Goal: Transaction & Acquisition: Purchase product/service

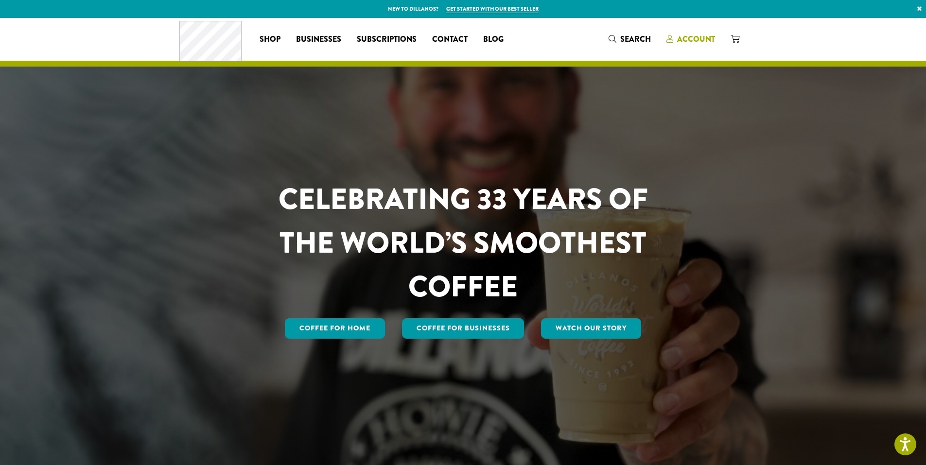
click at [691, 43] on span "Account" at bounding box center [696, 39] width 38 height 11
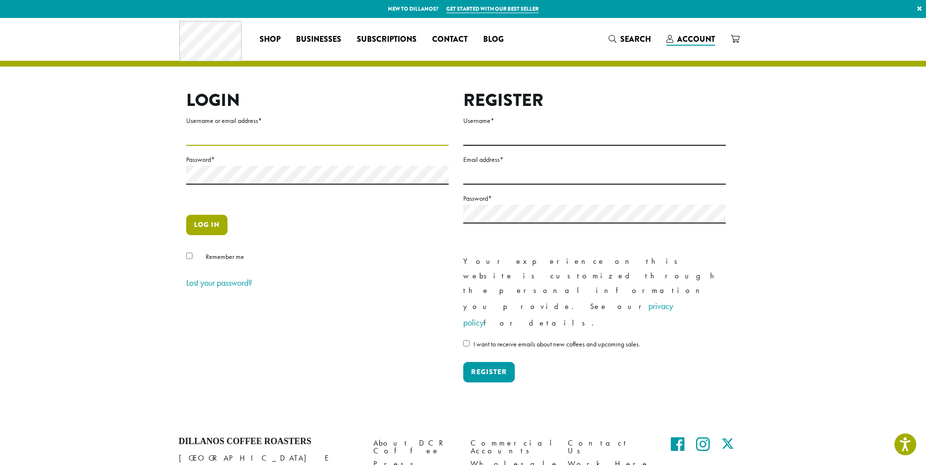
type input "**********"
click at [190, 225] on button "Log in" at bounding box center [206, 225] width 41 height 20
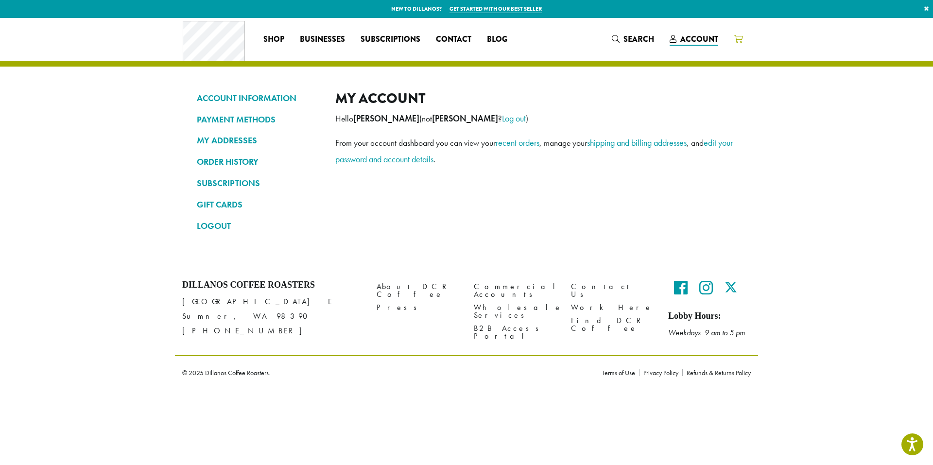
click at [743, 36] on link at bounding box center [738, 39] width 24 height 16
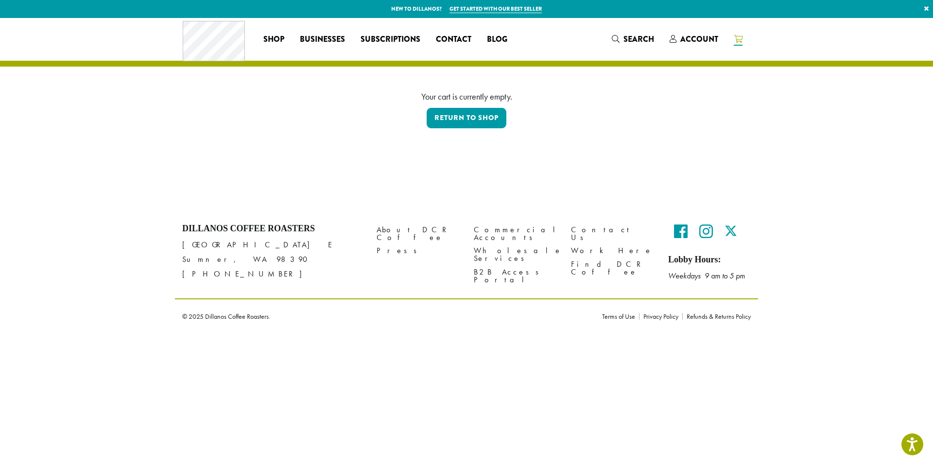
click at [463, 129] on p "Return to shop" at bounding box center [467, 119] width 554 height 23
click at [461, 118] on link "Return to shop" at bounding box center [467, 118] width 80 height 20
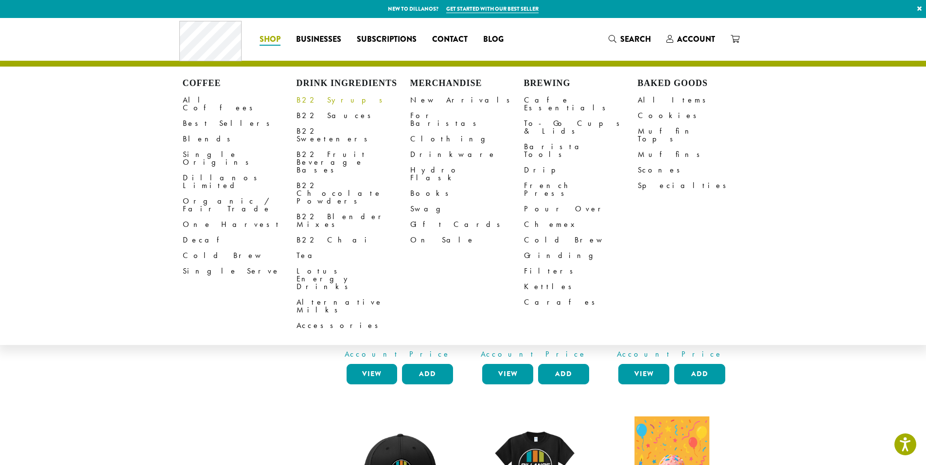
click at [317, 107] on link "B22 Syrups" at bounding box center [354, 100] width 114 height 16
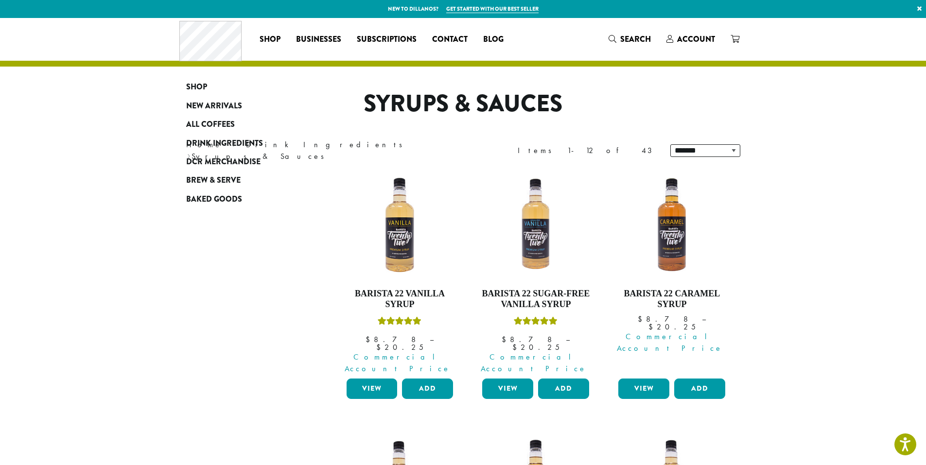
scroll to position [243, 0]
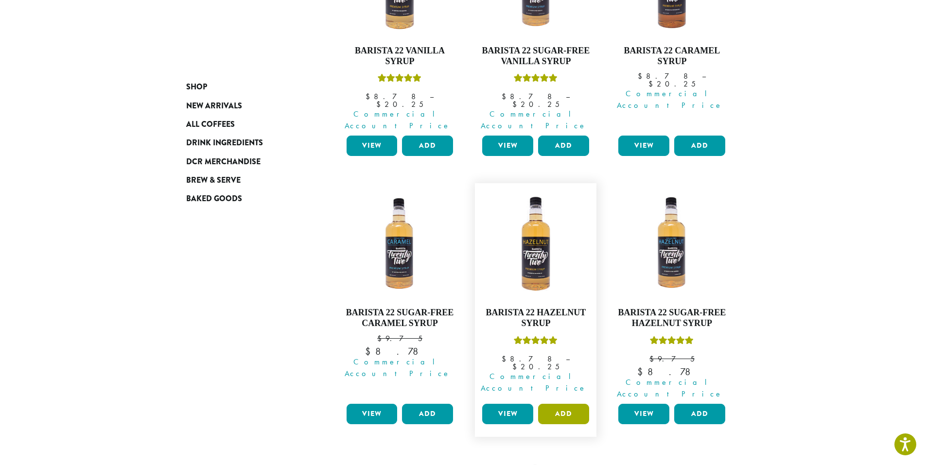
click at [563, 404] on button "Add" at bounding box center [563, 414] width 51 height 20
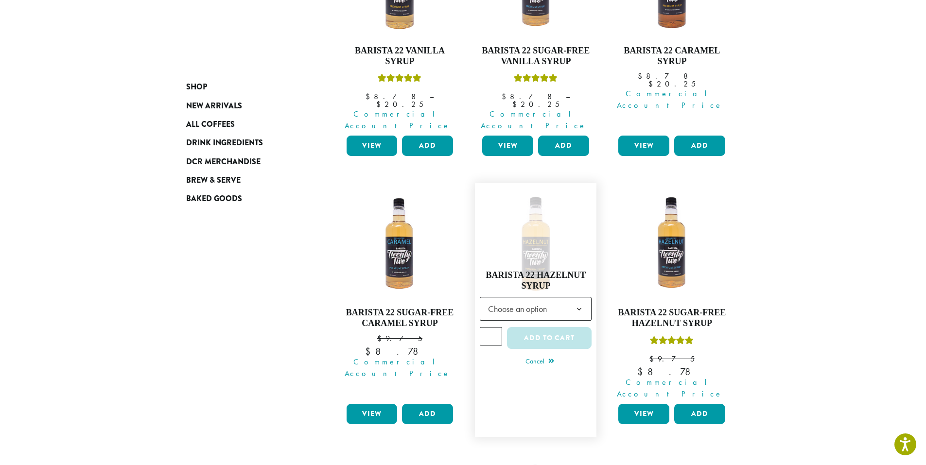
click at [495, 327] on input "*" at bounding box center [491, 336] width 22 height 18
type input "*"
click at [495, 327] on input "*" at bounding box center [491, 336] width 22 height 18
click at [846, 283] on section "**********" at bounding box center [463, 408] width 926 height 1266
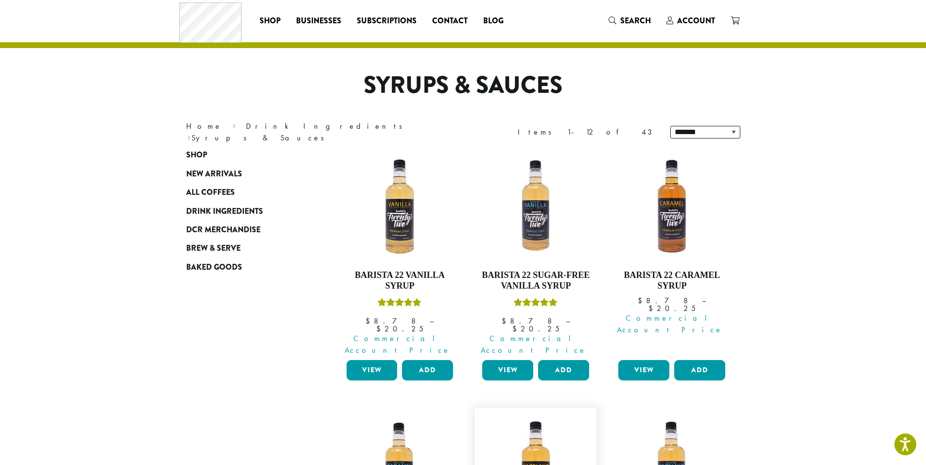
scroll to position [14, 0]
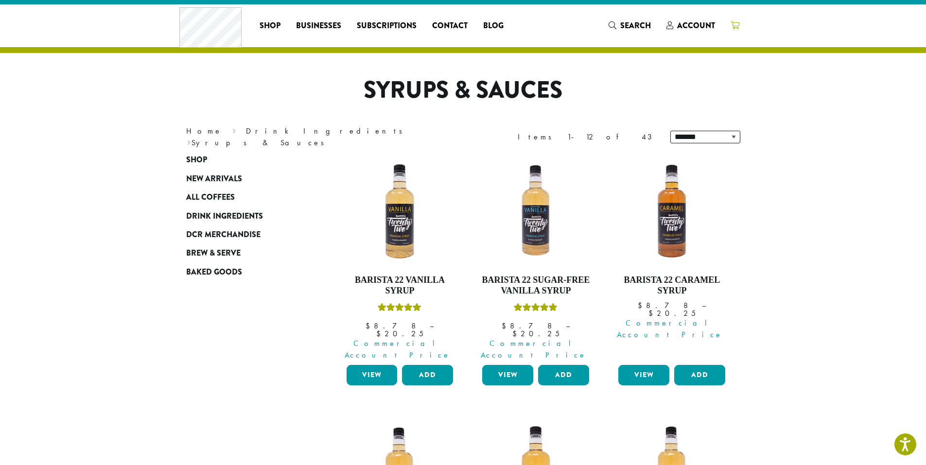
click at [734, 23] on icon at bounding box center [735, 25] width 9 height 8
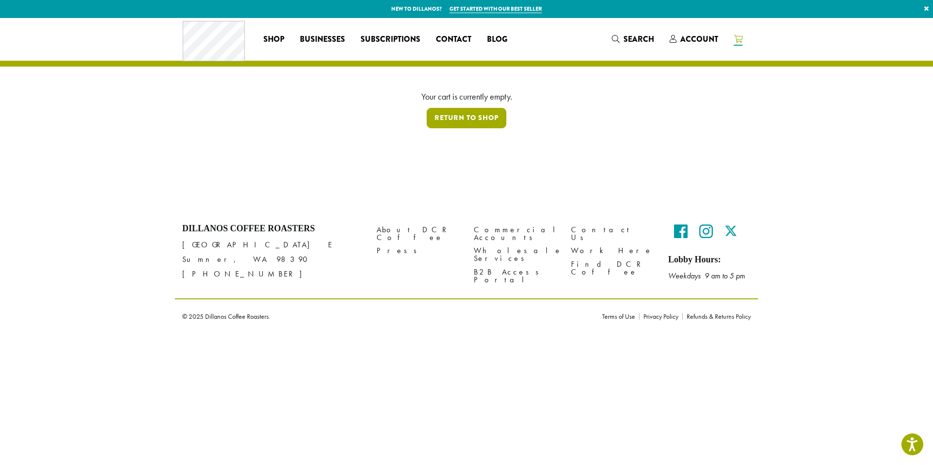
click at [471, 118] on link "Return to shop" at bounding box center [467, 118] width 80 height 20
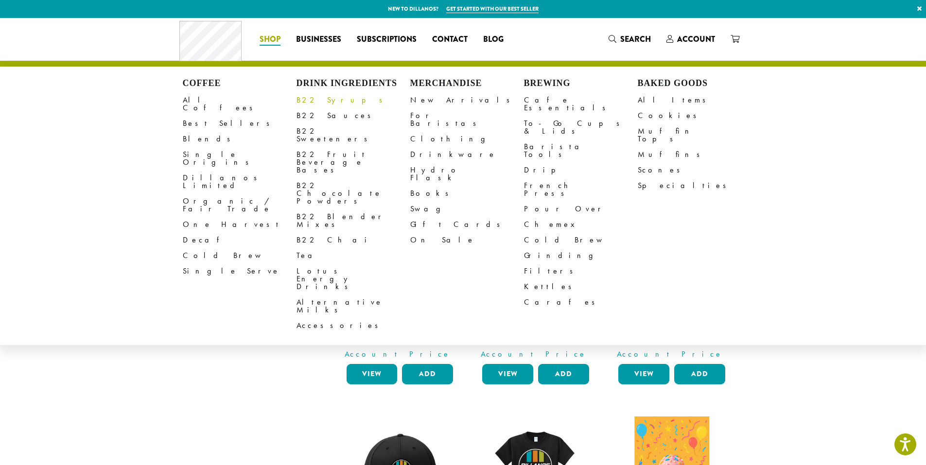
click at [324, 101] on link "B22 Syrups" at bounding box center [354, 100] width 114 height 16
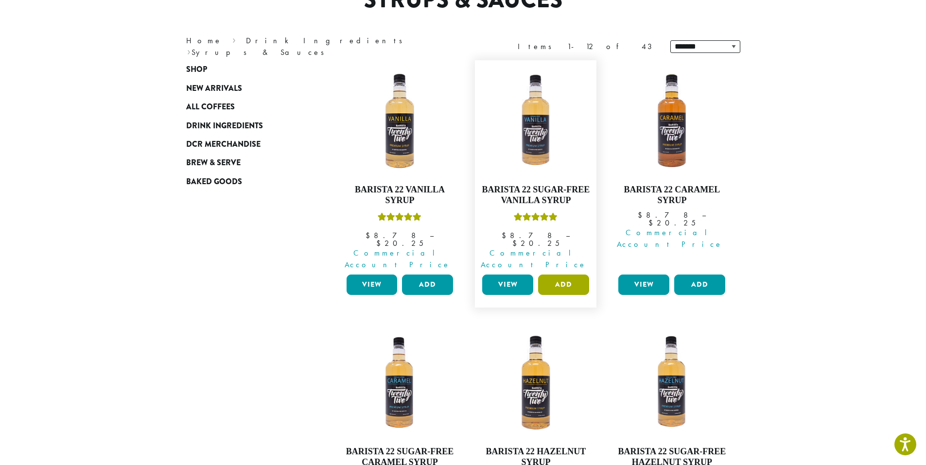
scroll to position [194, 0]
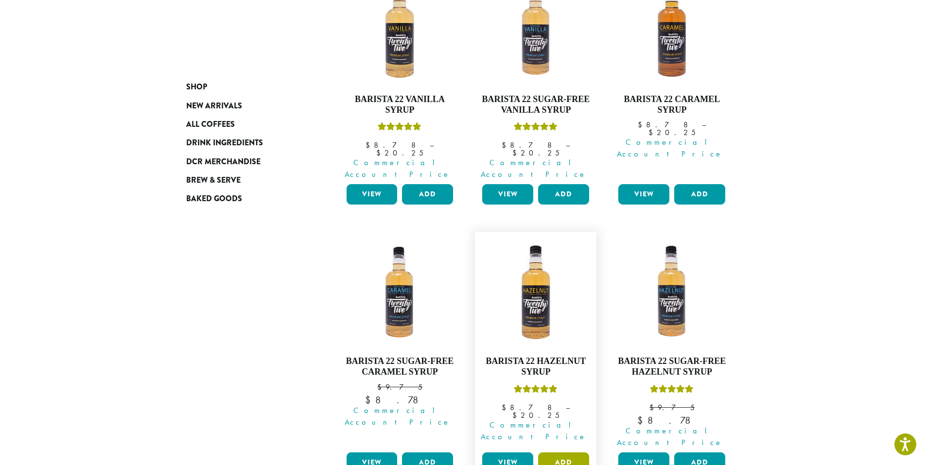
click at [561, 453] on button "Add" at bounding box center [563, 463] width 51 height 20
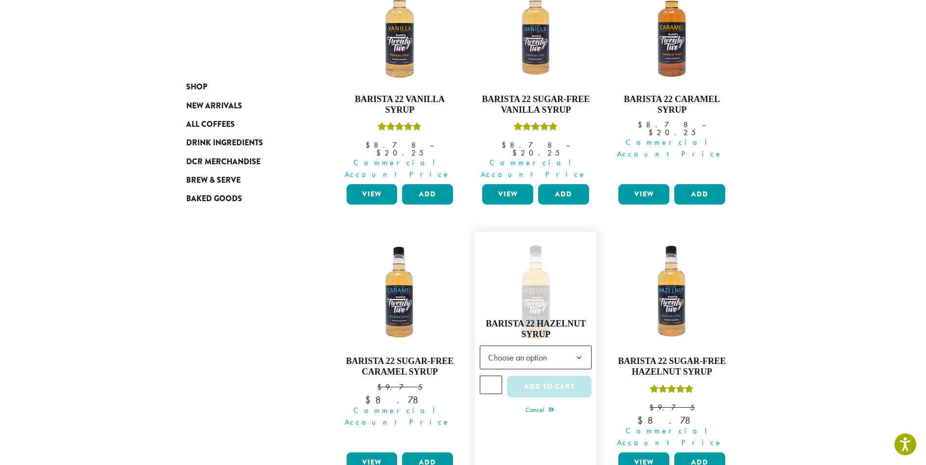
click at [492, 376] on input "*" at bounding box center [491, 385] width 22 height 18
type input "*"
click at [496, 376] on input "*" at bounding box center [491, 385] width 22 height 18
click at [519, 348] on span "Choose an option" at bounding box center [520, 357] width 72 height 19
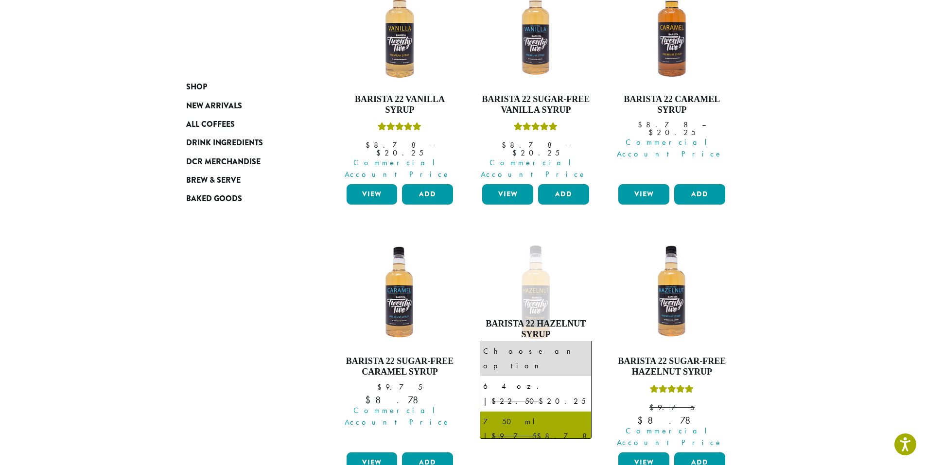
select select "******"
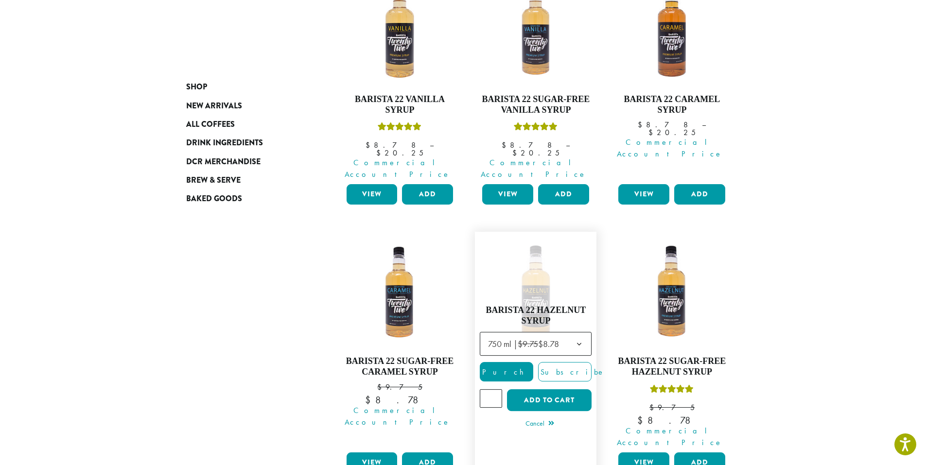
type input "*"
click at [493, 389] on input "*" at bounding box center [491, 398] width 22 height 18
click at [542, 389] on button "Add to cart" at bounding box center [549, 400] width 85 height 22
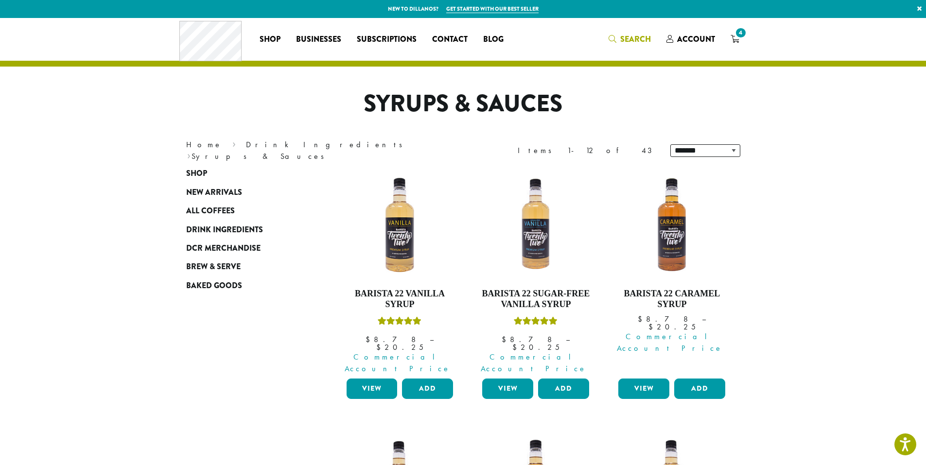
click at [634, 41] on span "Search" at bounding box center [635, 39] width 31 height 11
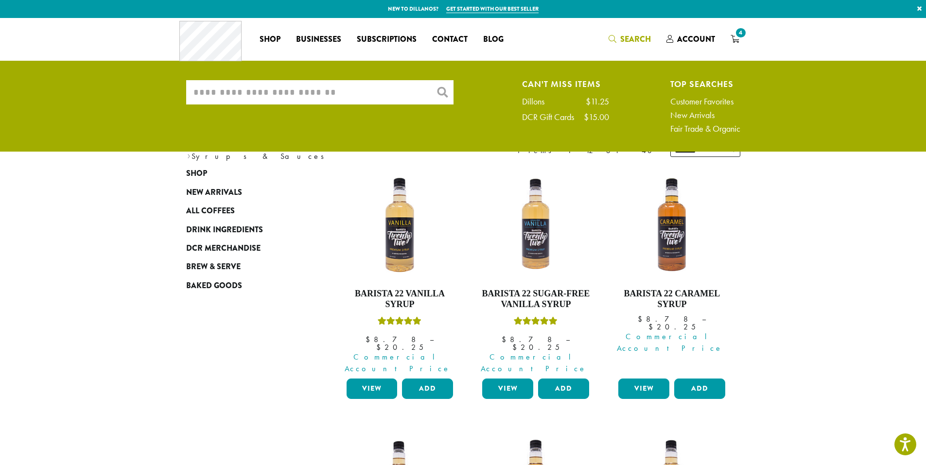
click at [303, 245] on div "Shop New Arrivals All Coffees Drink Ingredients DCR Merchandise Brew & Serve Ba…" at bounding box center [244, 229] width 131 height 131
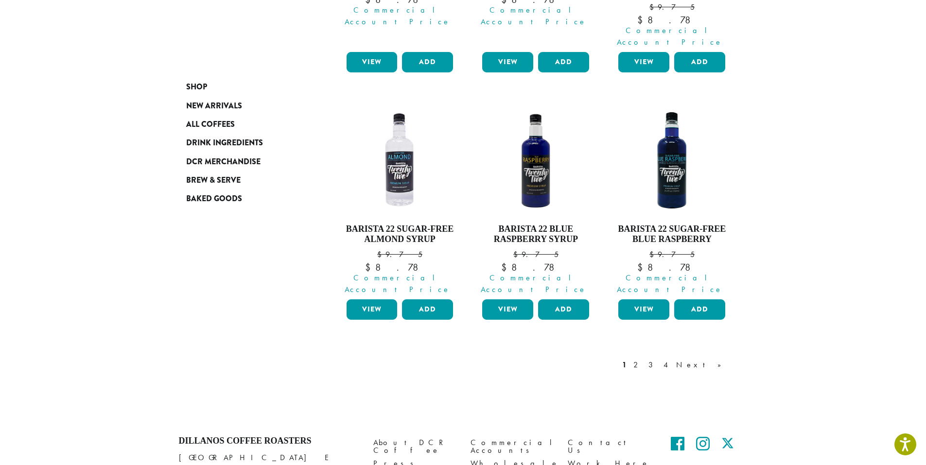
scroll to position [889, 0]
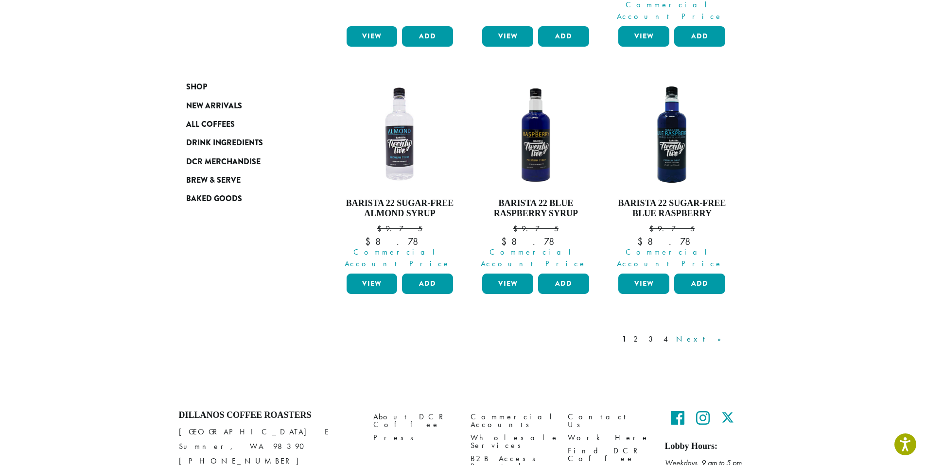
click at [715, 333] on link "Next »" at bounding box center [702, 339] width 56 height 12
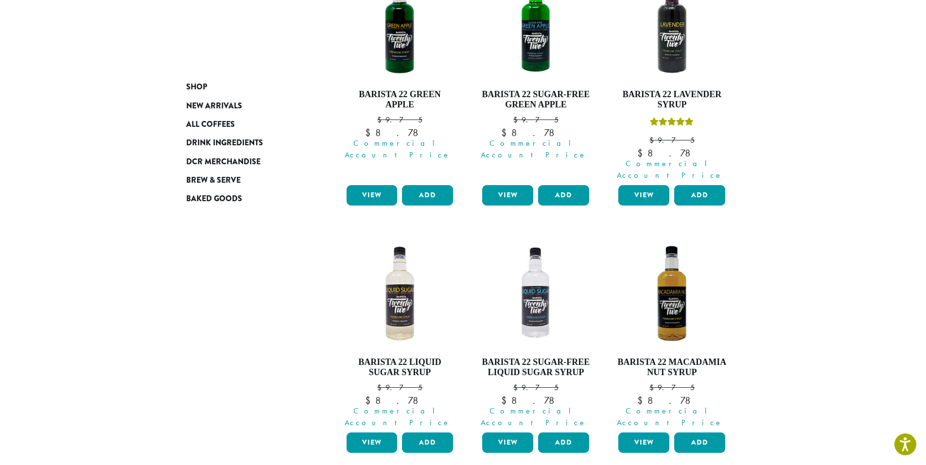
scroll to position [740, 0]
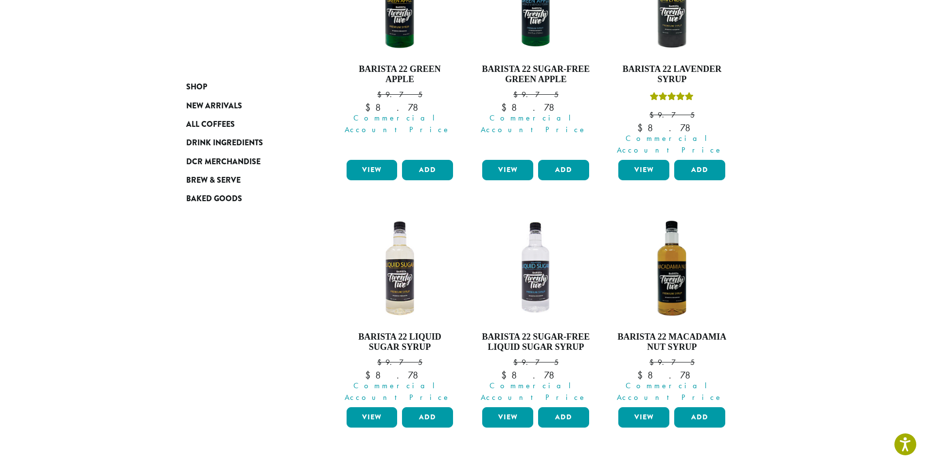
click at [716, 465] on link "Next »" at bounding box center [702, 473] width 56 height 12
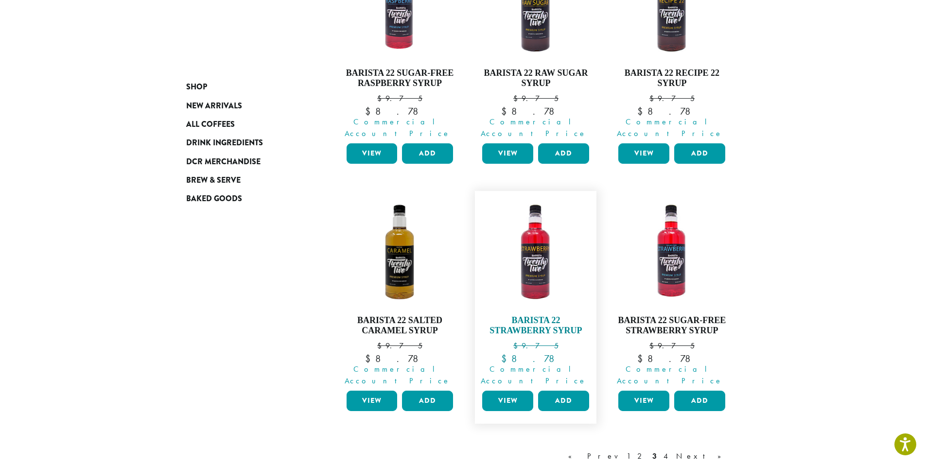
scroll to position [740, 0]
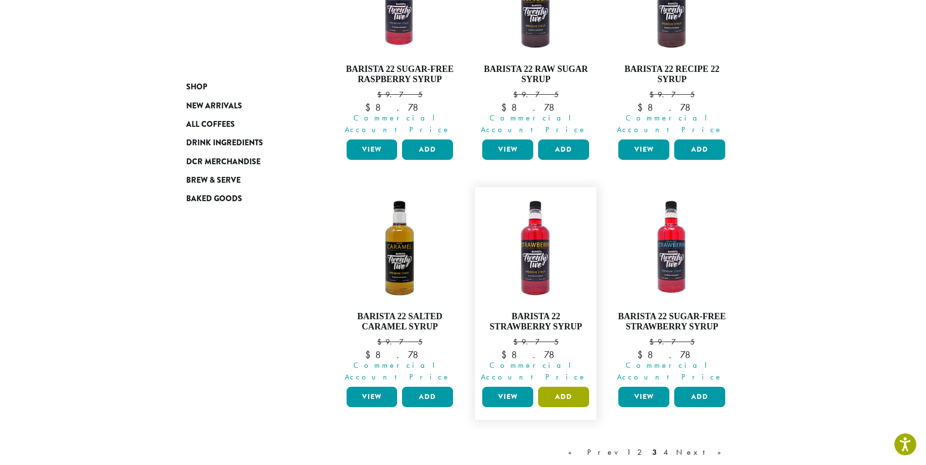
click at [576, 387] on button "Add" at bounding box center [563, 397] width 51 height 20
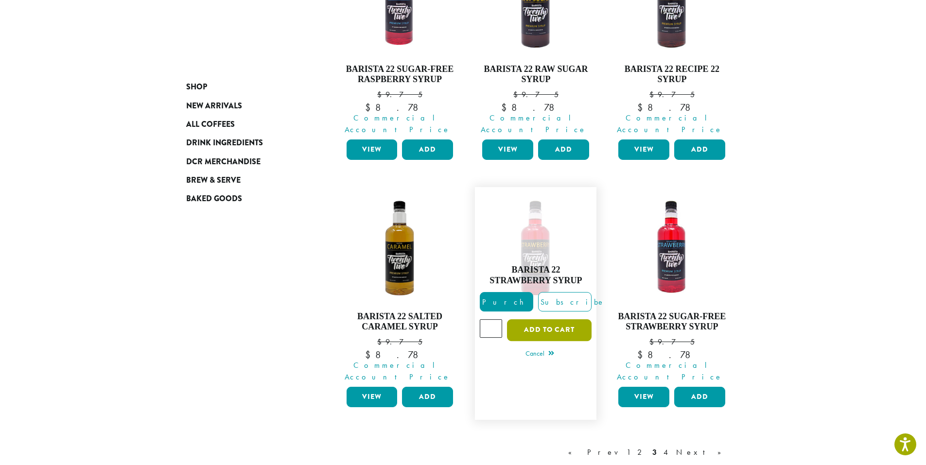
click at [544, 319] on button "Add to cart" at bounding box center [549, 330] width 85 height 22
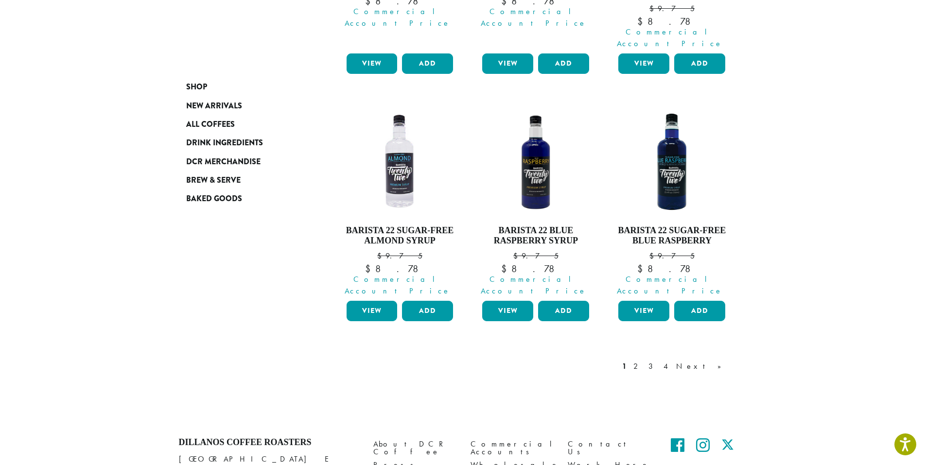
scroll to position [940, 0]
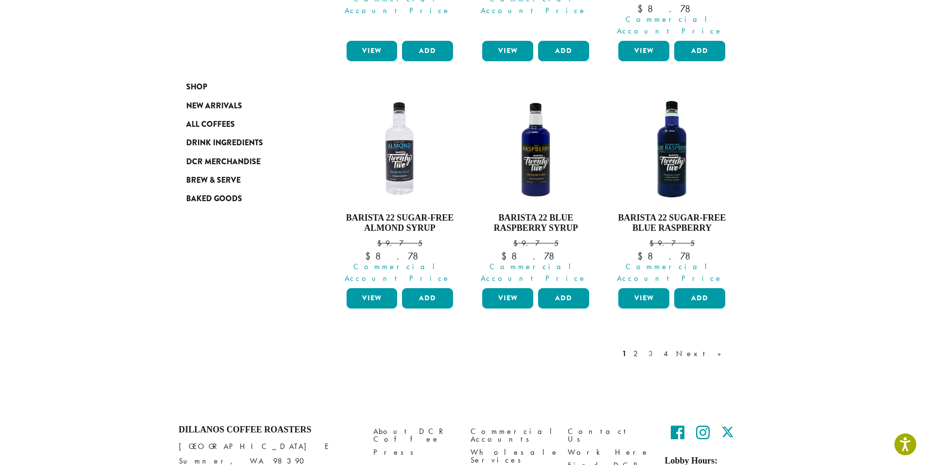
click at [659, 348] on link "3" at bounding box center [652, 354] width 12 height 12
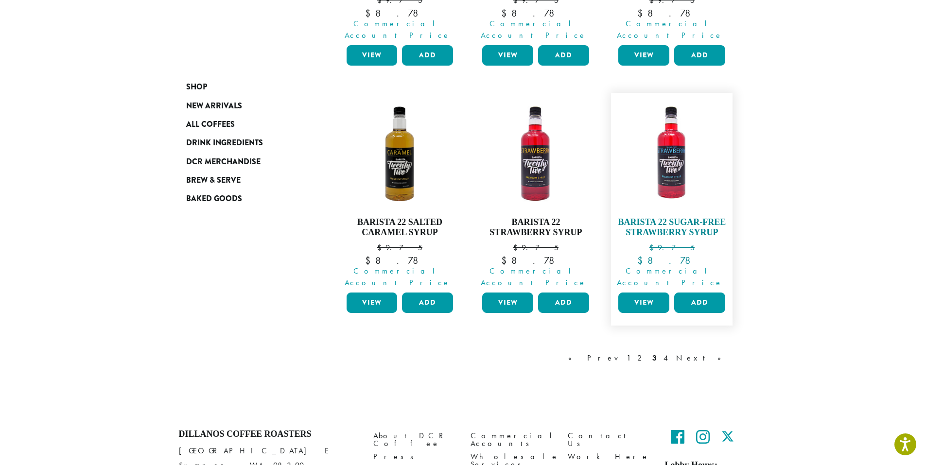
scroll to position [838, 0]
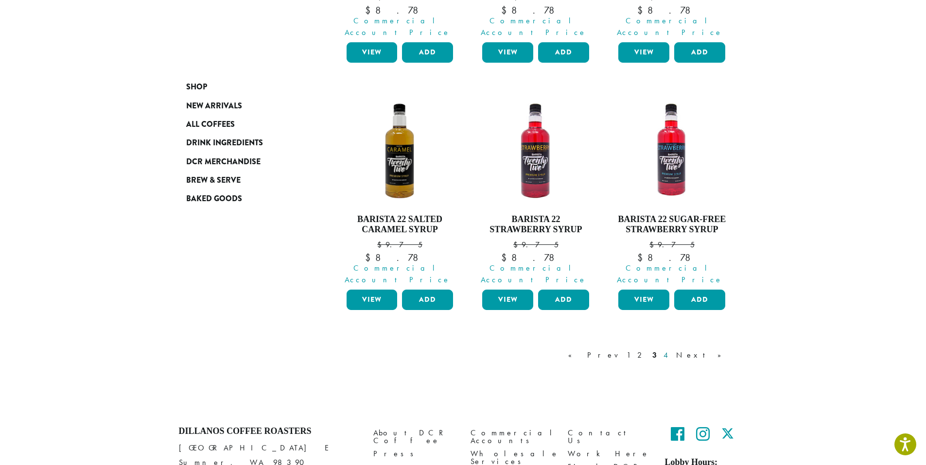
click at [671, 349] on link "4" at bounding box center [667, 355] width 10 height 12
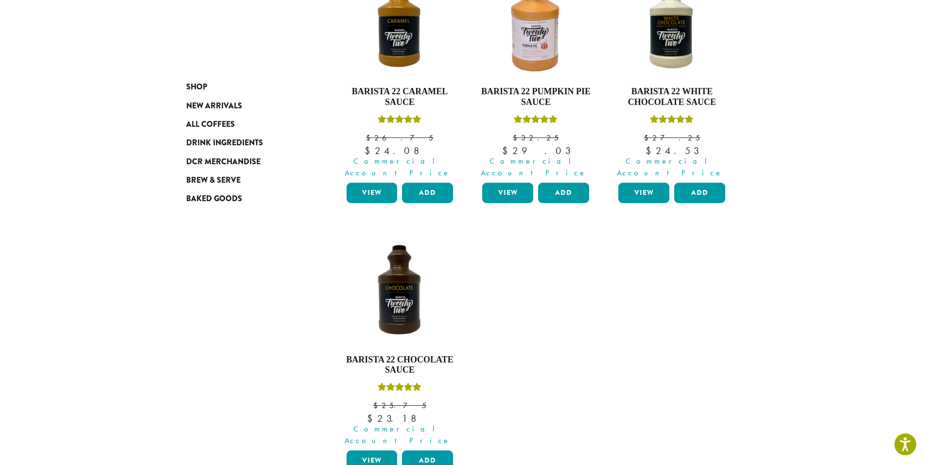
scroll to position [497, 0]
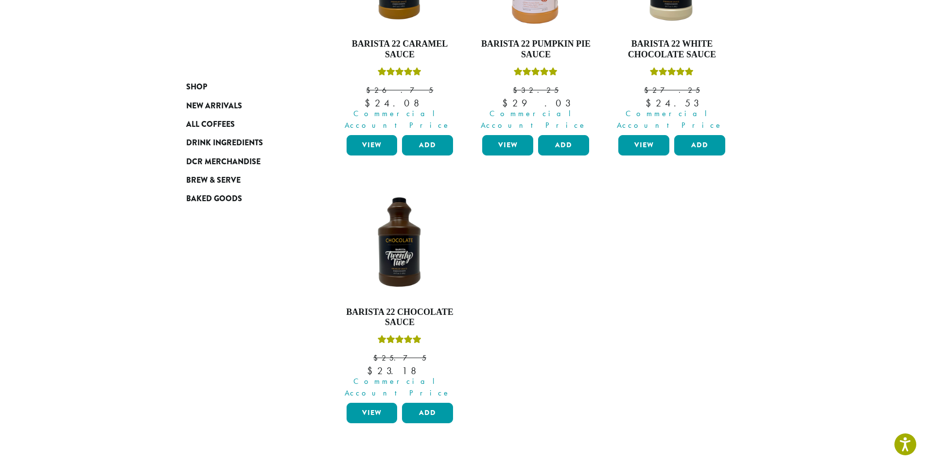
click at [704, 463] on link "2" at bounding box center [698, 469] width 12 height 12
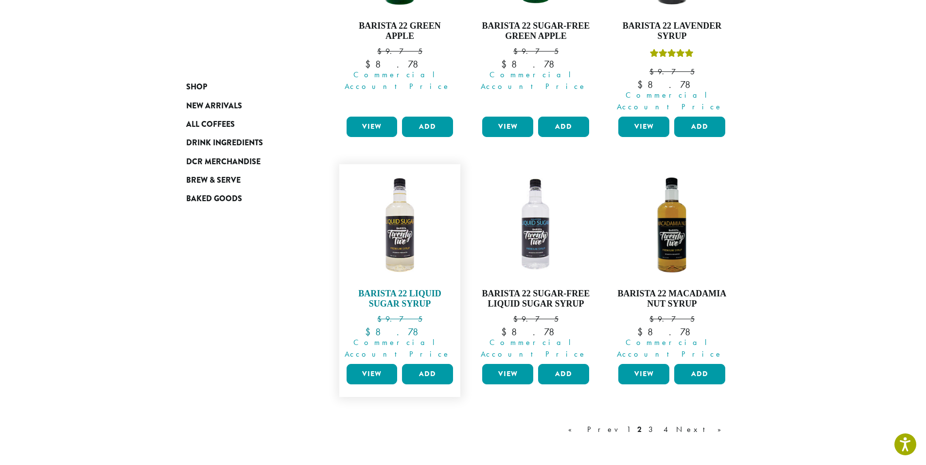
scroll to position [882, 0]
